Goal: Navigation & Orientation: Find specific page/section

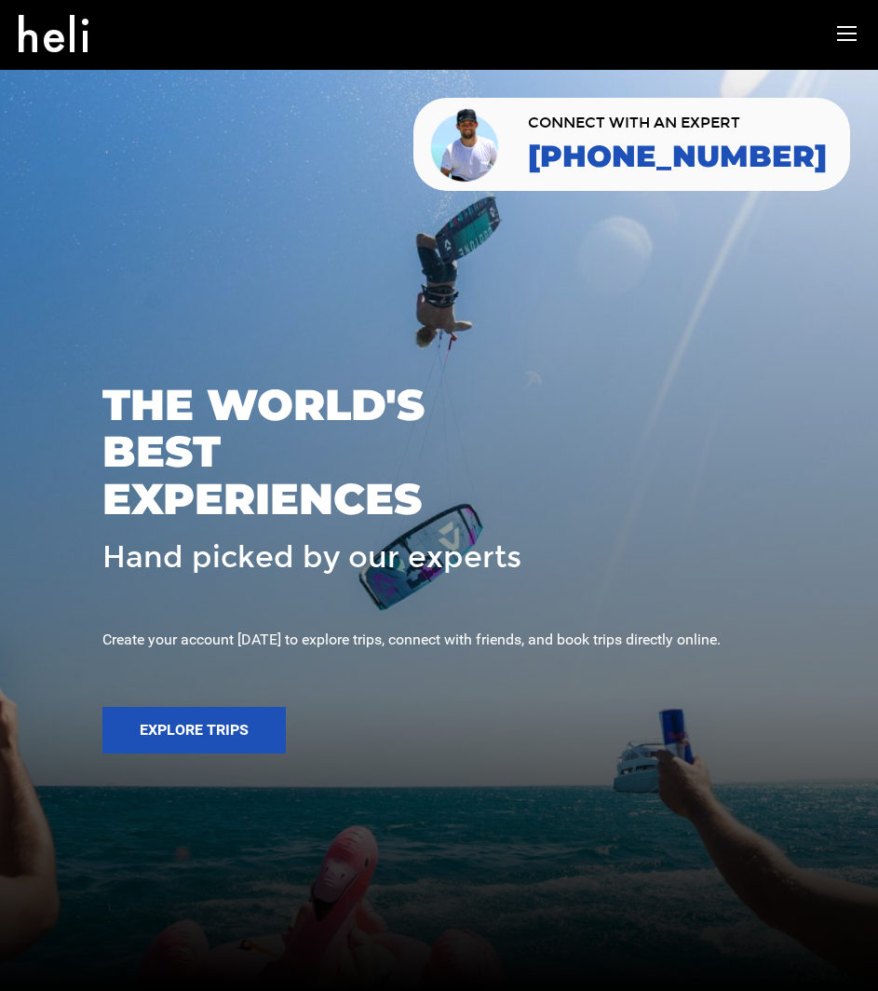
click at [840, 30] on icon at bounding box center [847, 33] width 20 height 21
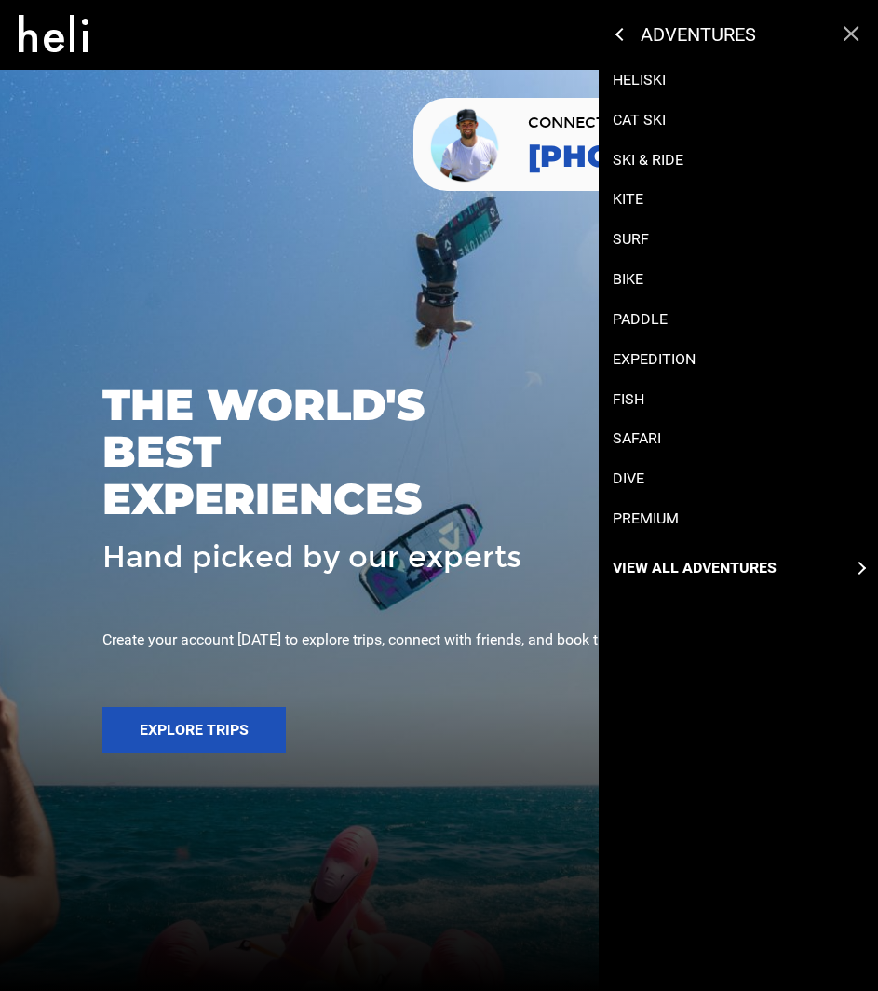
click at [673, 679] on div "adventures adventures experts destinations gear stories search cart sign in Hel…" at bounding box center [738, 495] width 279 height 991
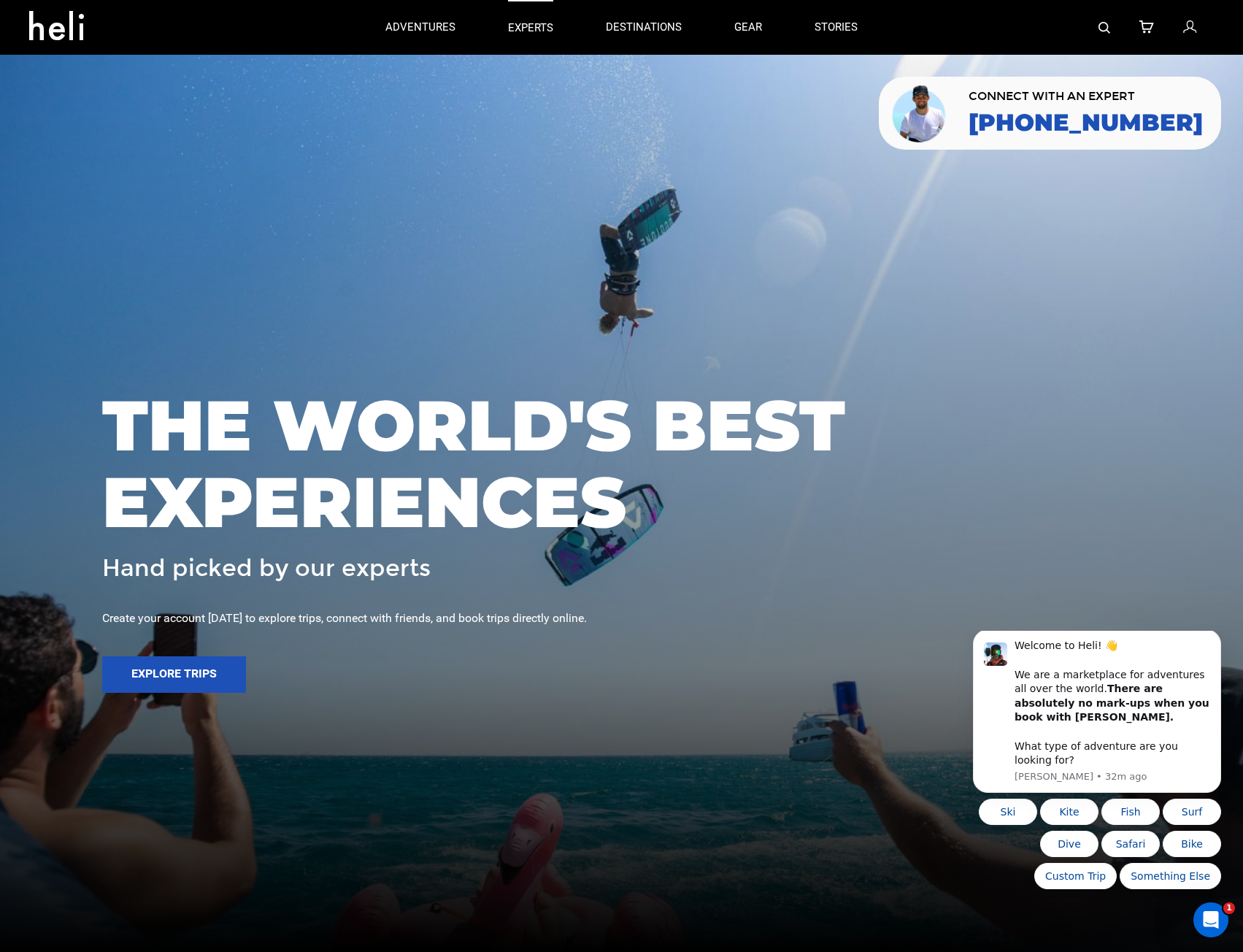
click at [531, 24] on p "experts" at bounding box center [531, 28] width 45 height 16
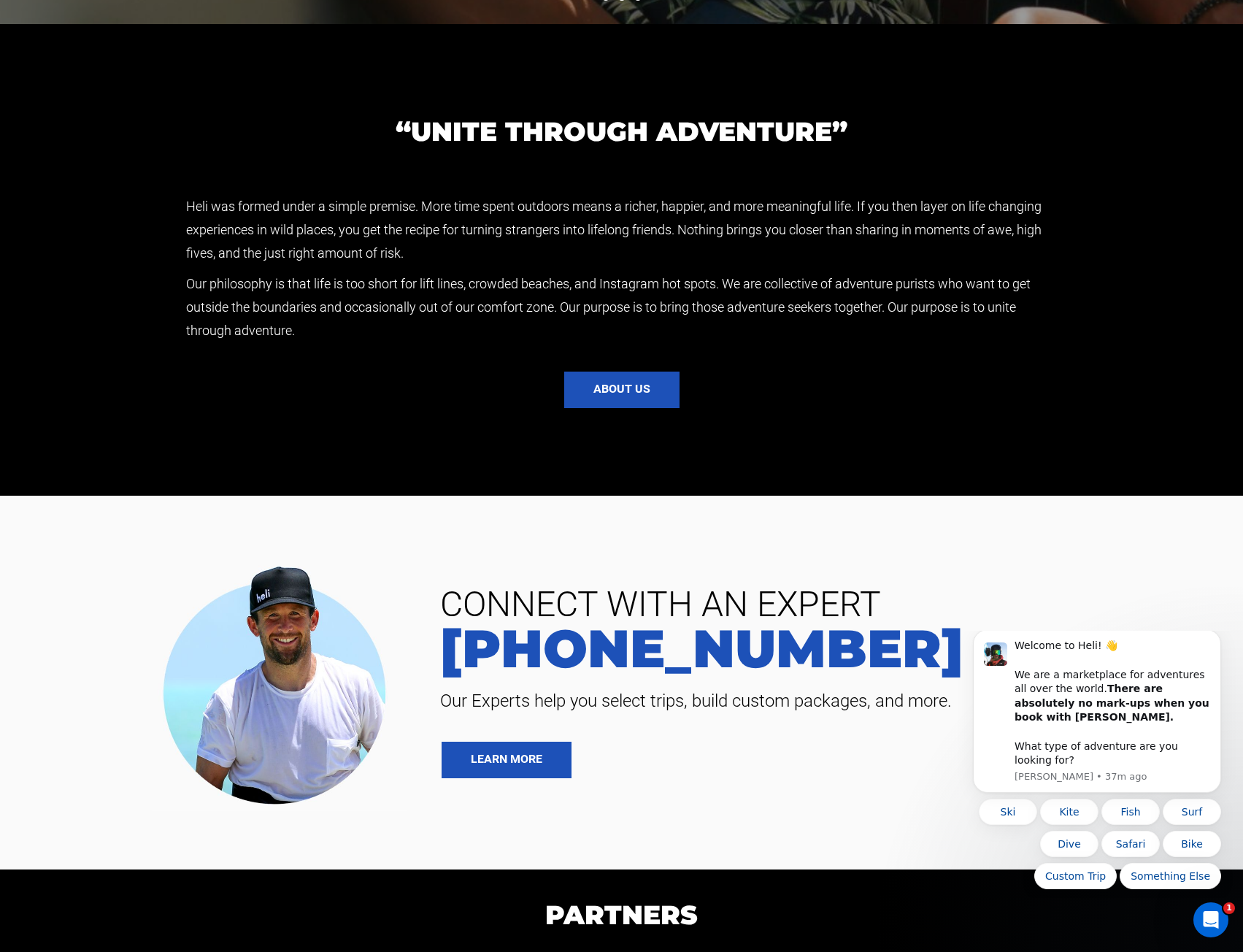
scroll to position [3735, 0]
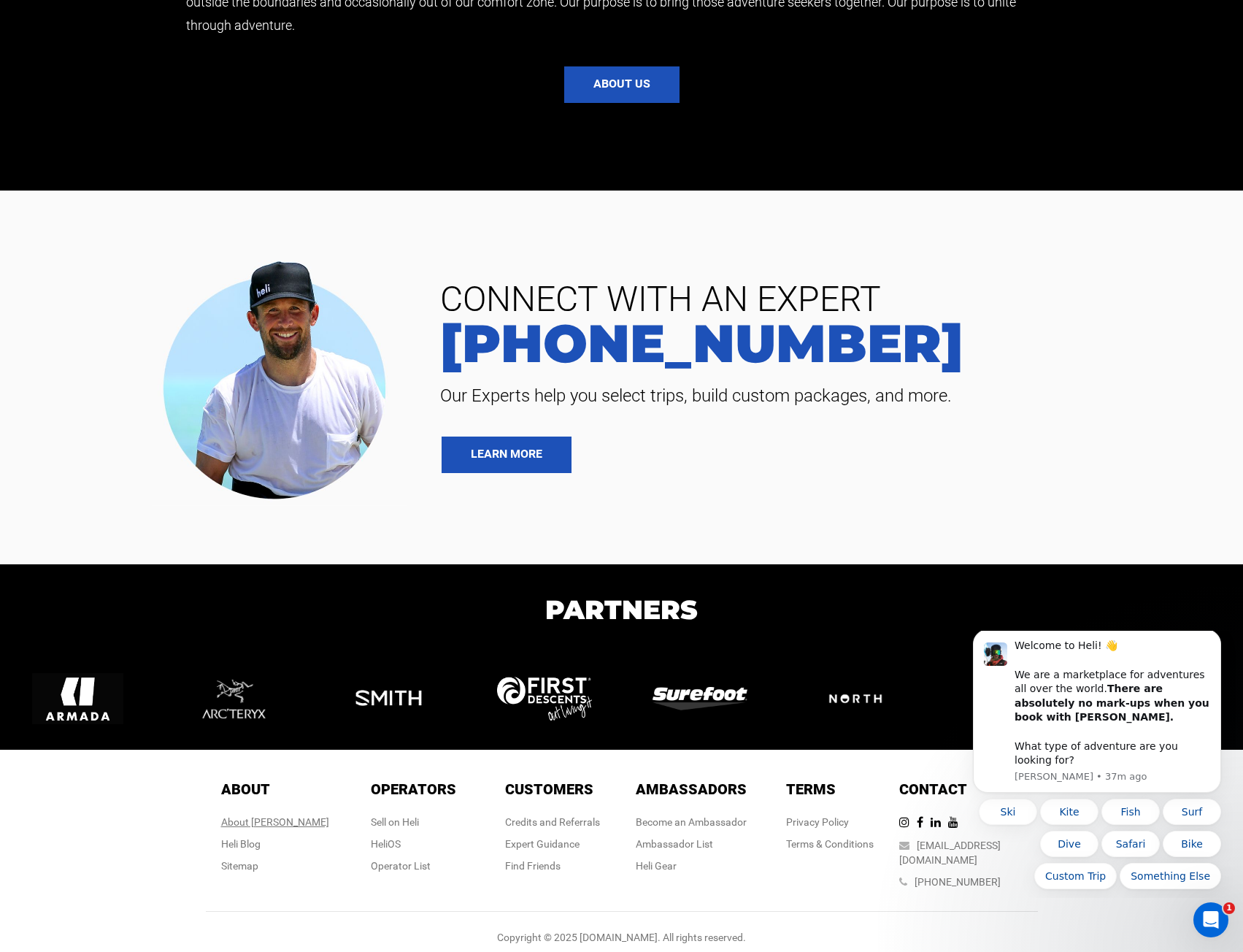
click at [277, 776] on div "About [PERSON_NAME]" at bounding box center [275, 822] width 108 height 15
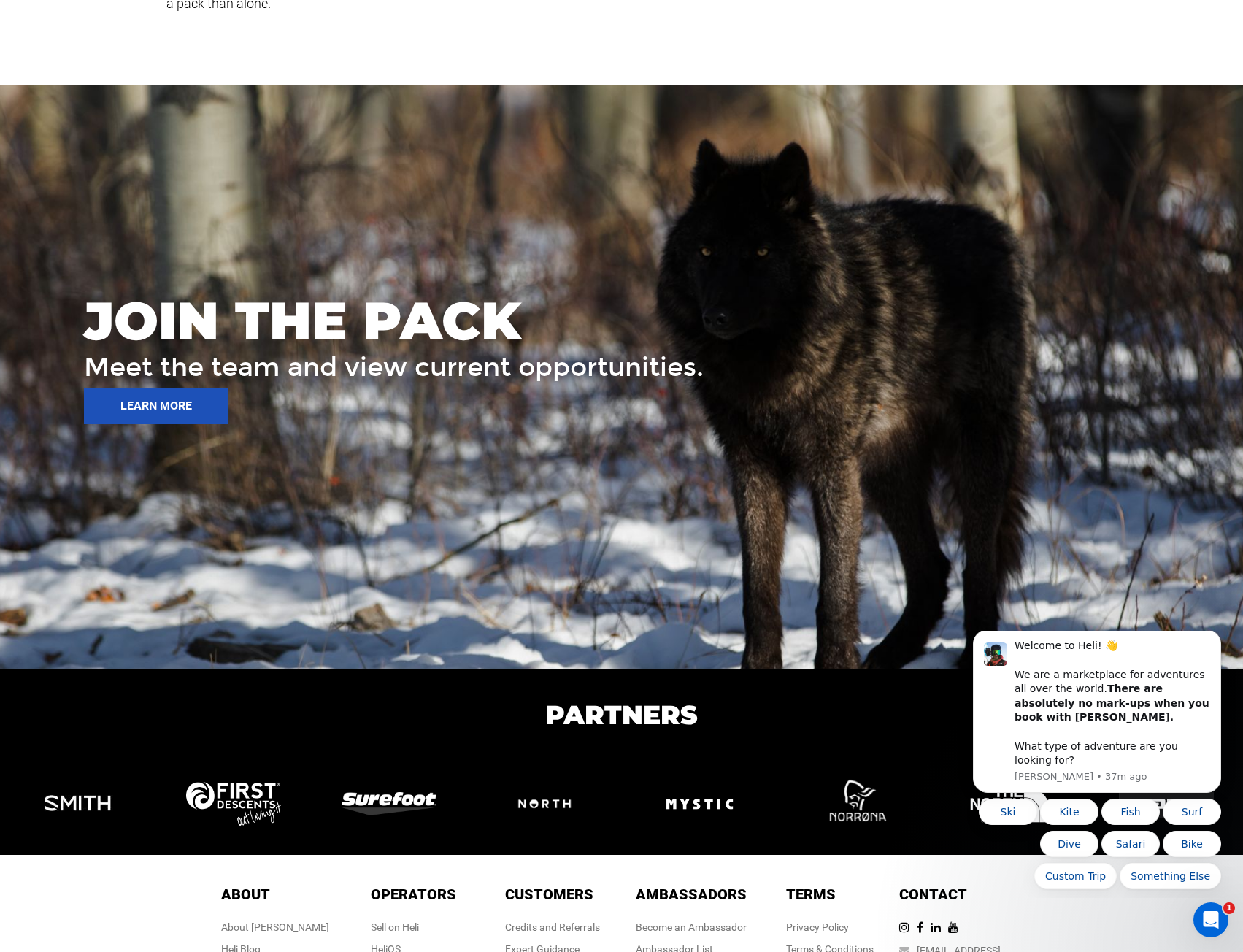
scroll to position [2017, 0]
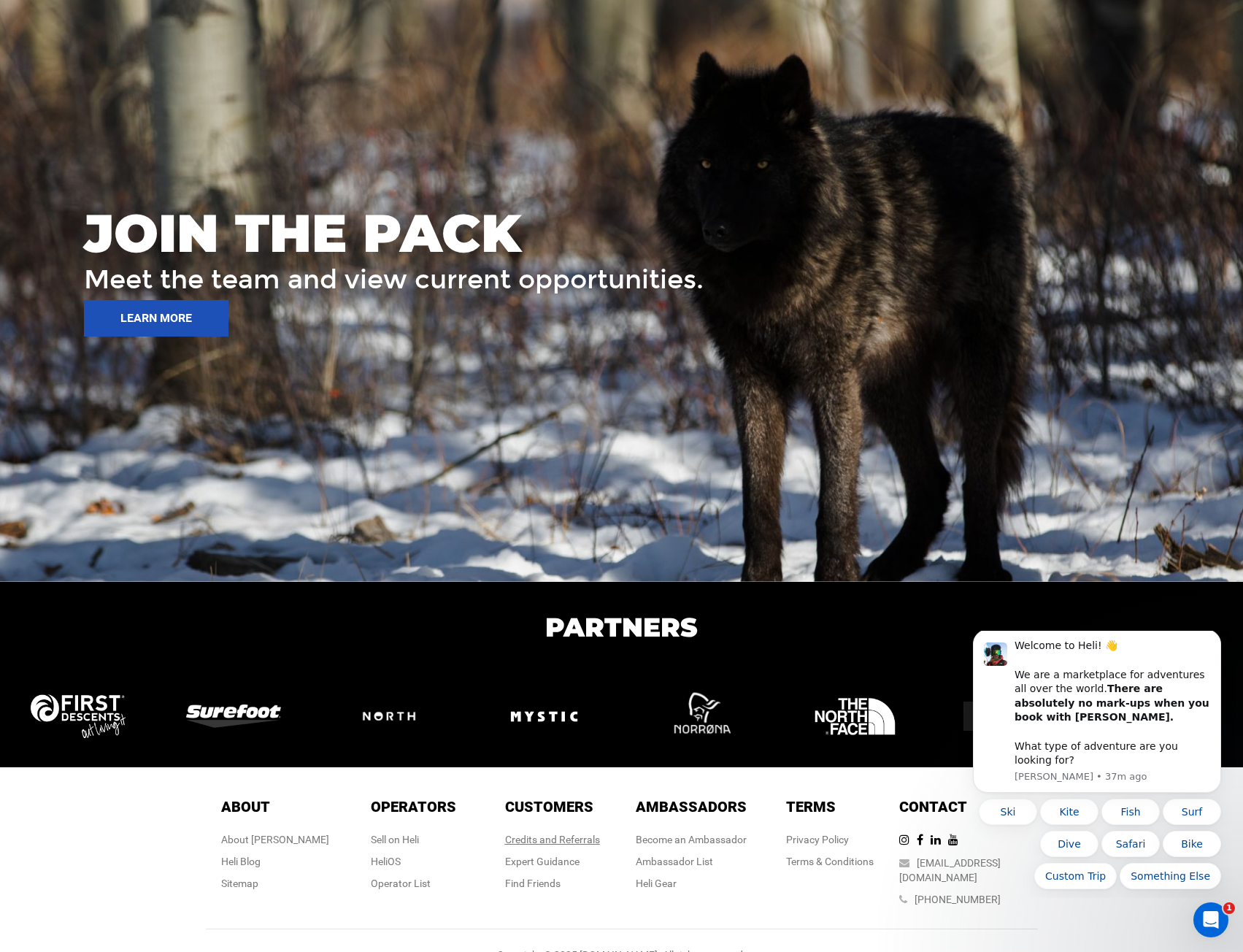
click at [540, 776] on link "Credits and Referrals" at bounding box center [553, 839] width 95 height 12
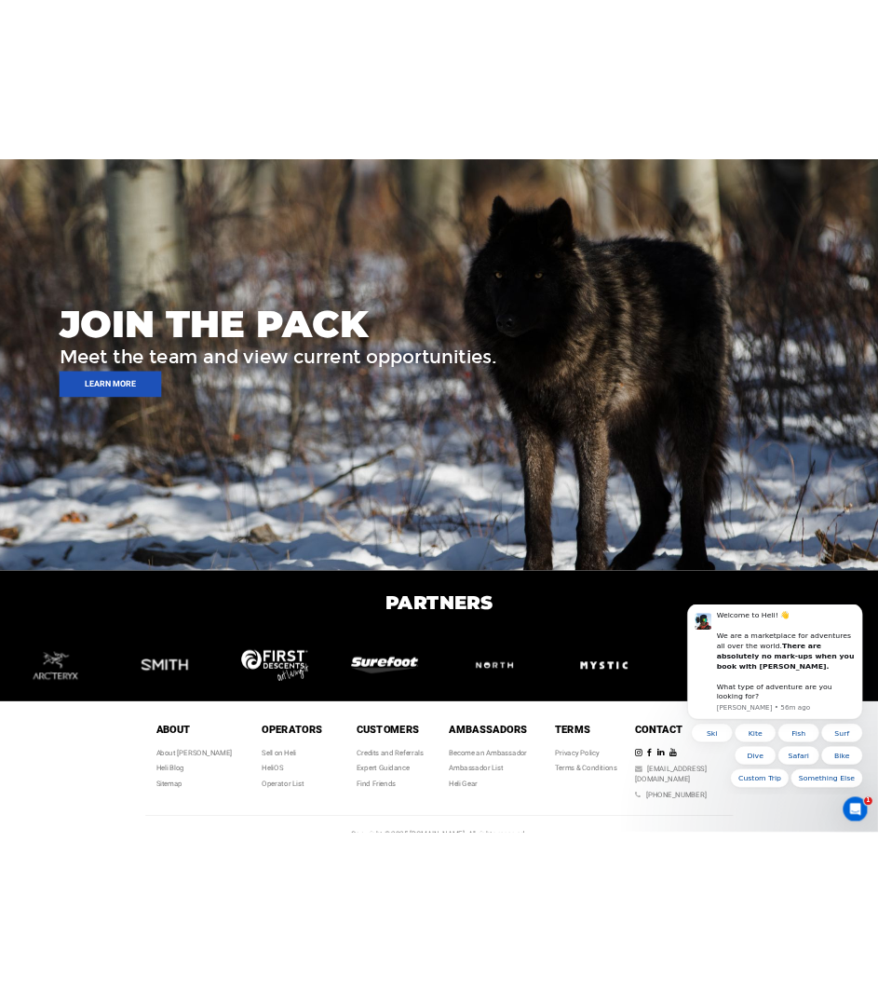
scroll to position [2713, 0]
